Goal: Find specific page/section: Find specific page/section

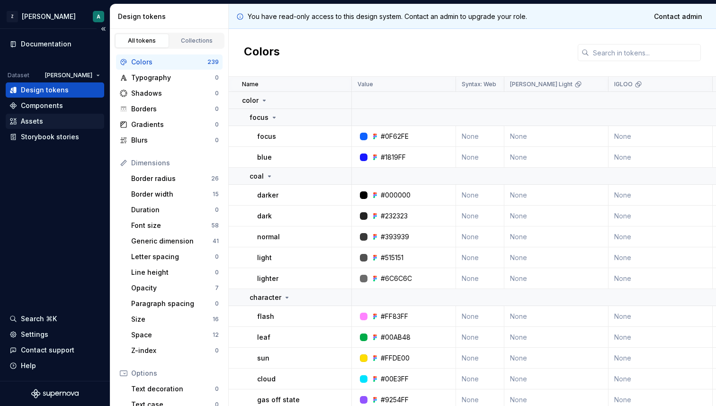
click at [32, 120] on div "Assets" at bounding box center [32, 121] width 22 height 9
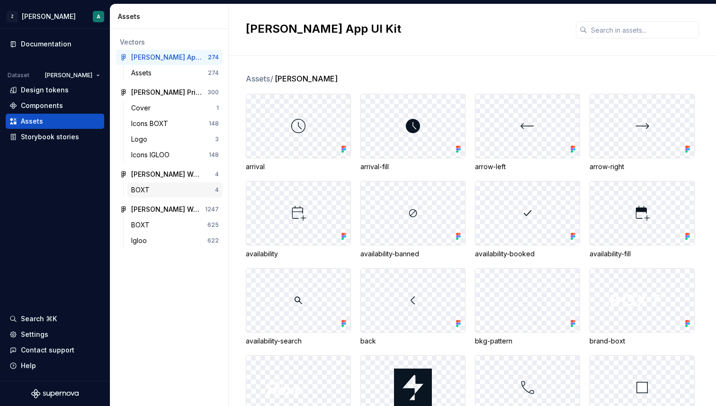
click at [153, 194] on div "BOXT" at bounding box center [173, 189] width 84 height 9
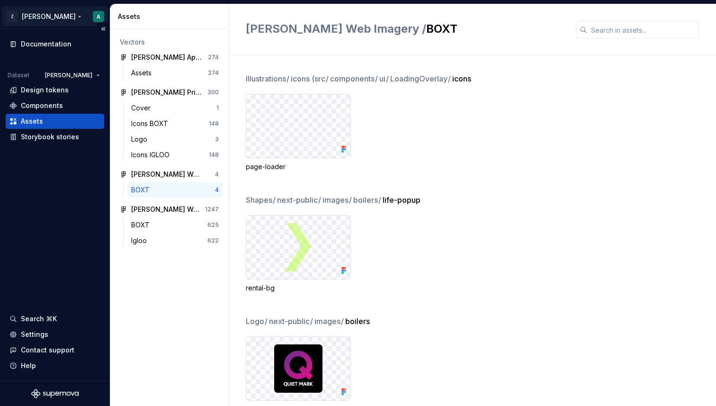
click at [36, 16] on html "Z [PERSON_NAME] A Documentation Dataset [PERSON_NAME] Design tokens Components …" at bounding box center [358, 203] width 716 height 406
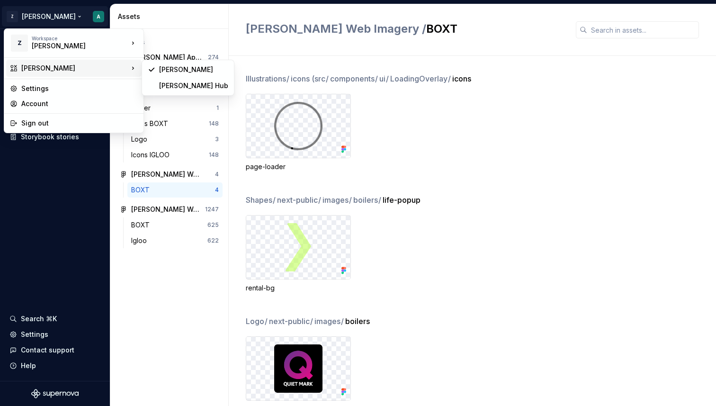
click at [462, 189] on html "Z [PERSON_NAME] A Documentation Dataset [PERSON_NAME] Design tokens Components …" at bounding box center [358, 203] width 716 height 406
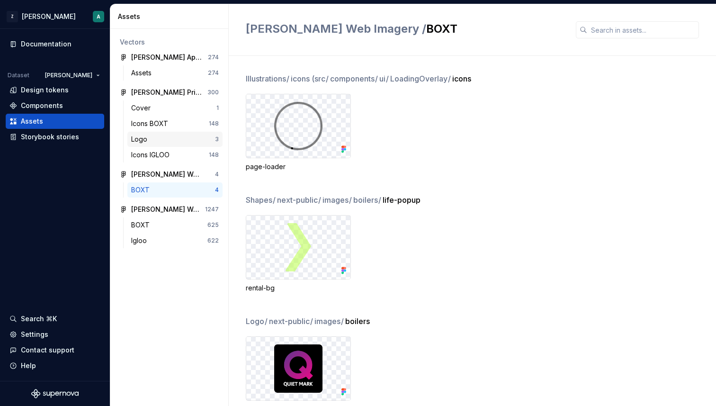
click at [150, 145] on div "Logo 3" at bounding box center [174, 139] width 95 height 15
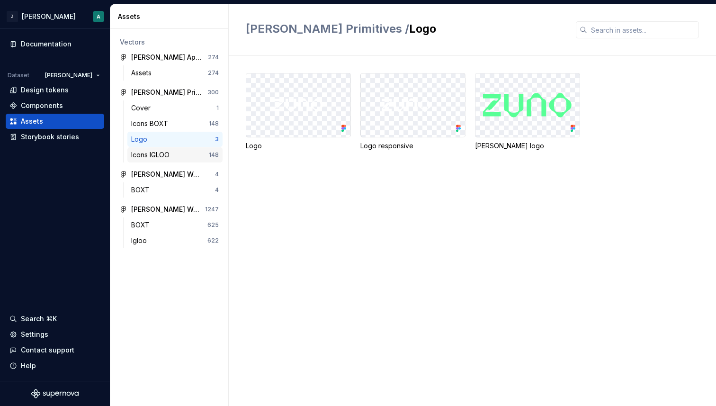
click at [150, 155] on div "Icons IGLOO" at bounding box center [152, 154] width 42 height 9
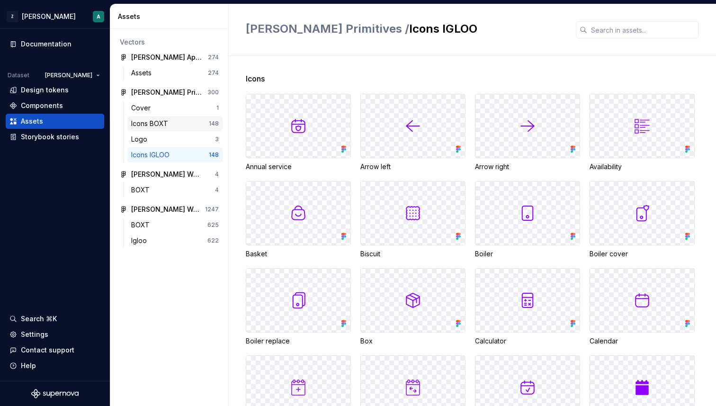
click at [151, 119] on div "Icons BOXT" at bounding box center [151, 123] width 41 height 9
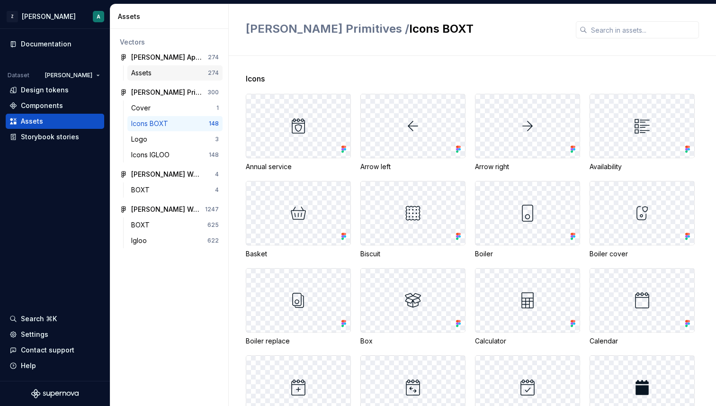
click at [151, 74] on div "Assets" at bounding box center [143, 72] width 24 height 9
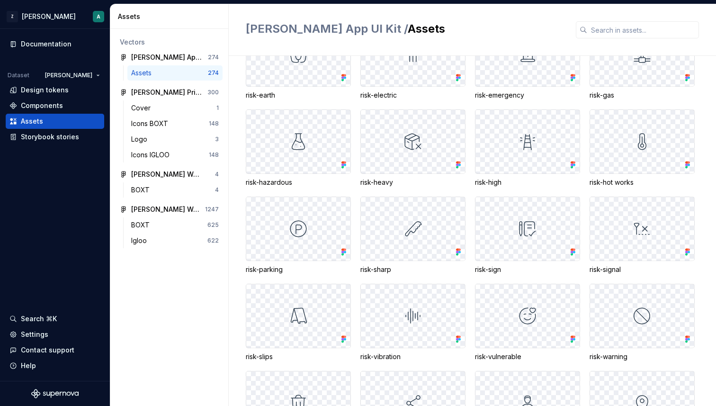
scroll to position [5821, 0]
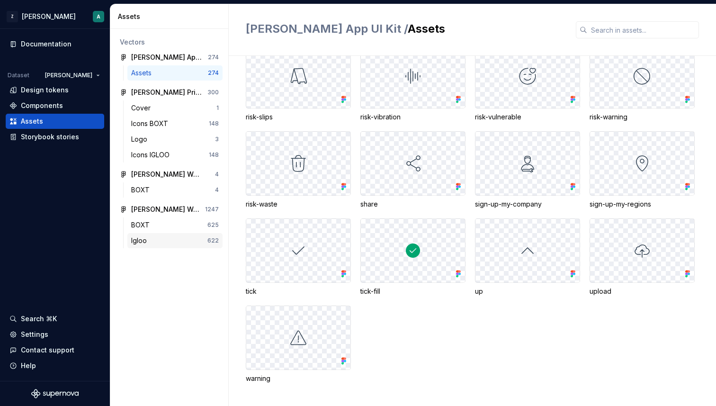
click at [139, 239] on div "Igloo" at bounding box center [140, 240] width 19 height 9
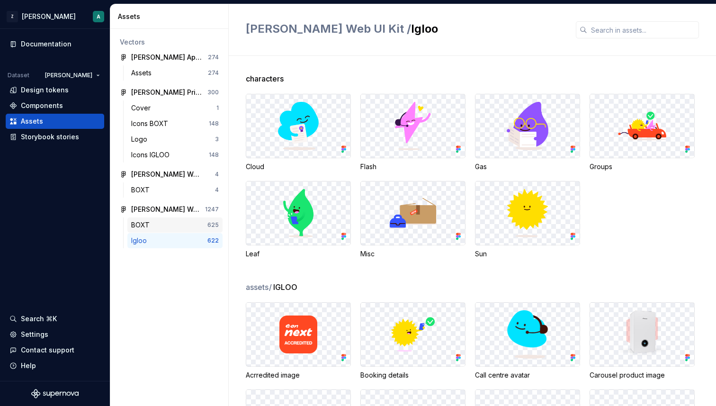
click at [155, 225] on div "BOXT" at bounding box center [169, 224] width 76 height 9
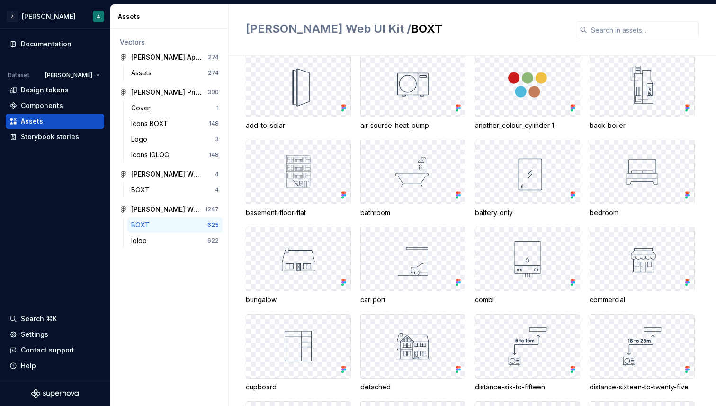
scroll to position [10362, 0]
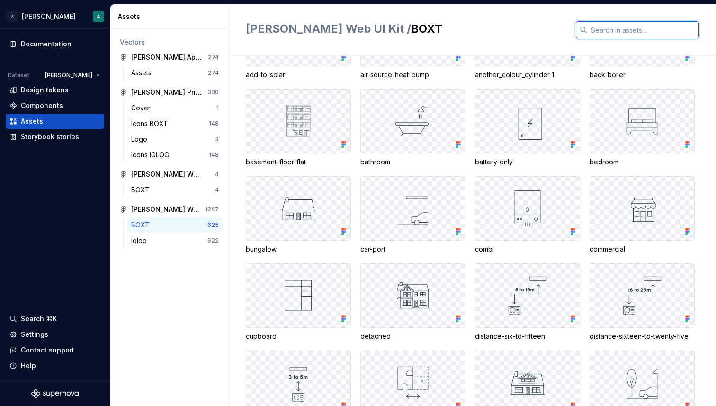
click at [610, 29] on input "text" at bounding box center [644, 29] width 112 height 17
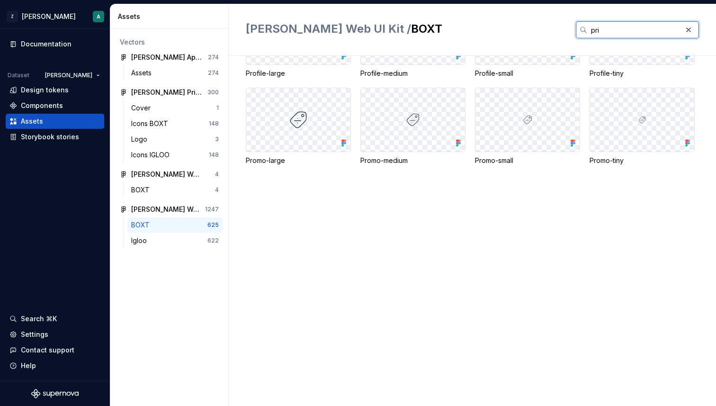
scroll to position [0, 0]
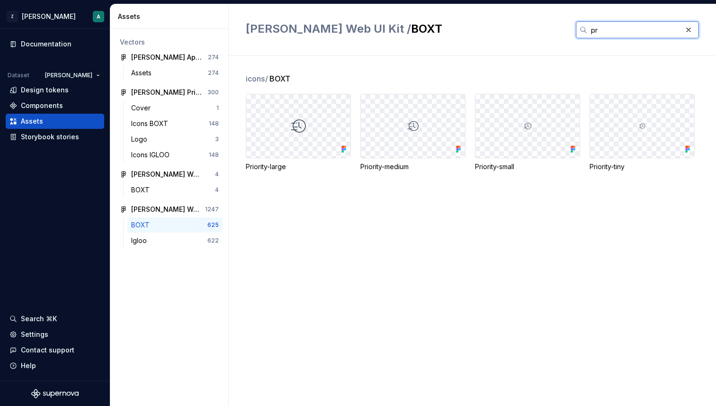
type input "p"
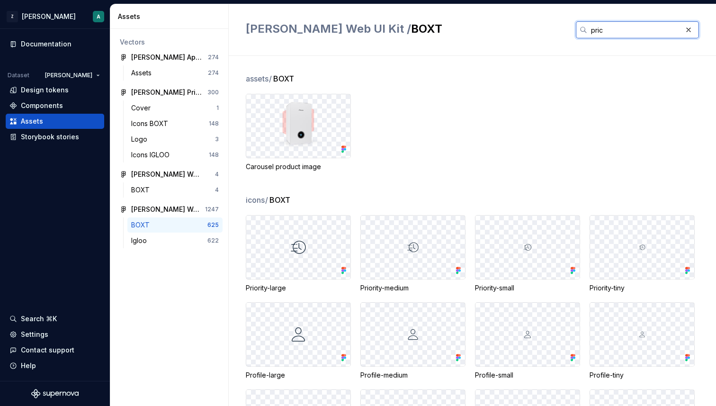
type input "price"
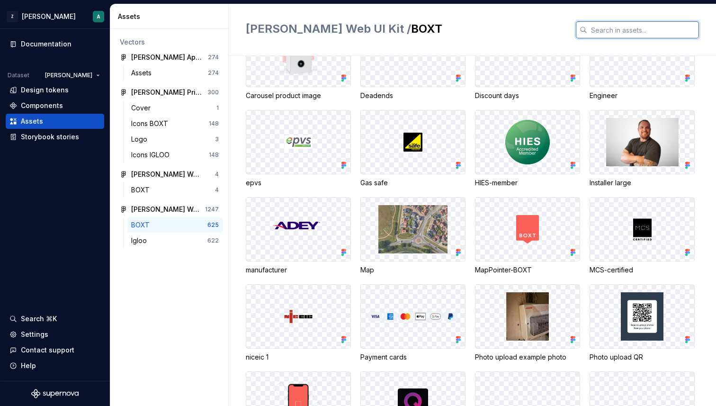
scroll to position [159, 0]
